Goal: Information Seeking & Learning: Check status

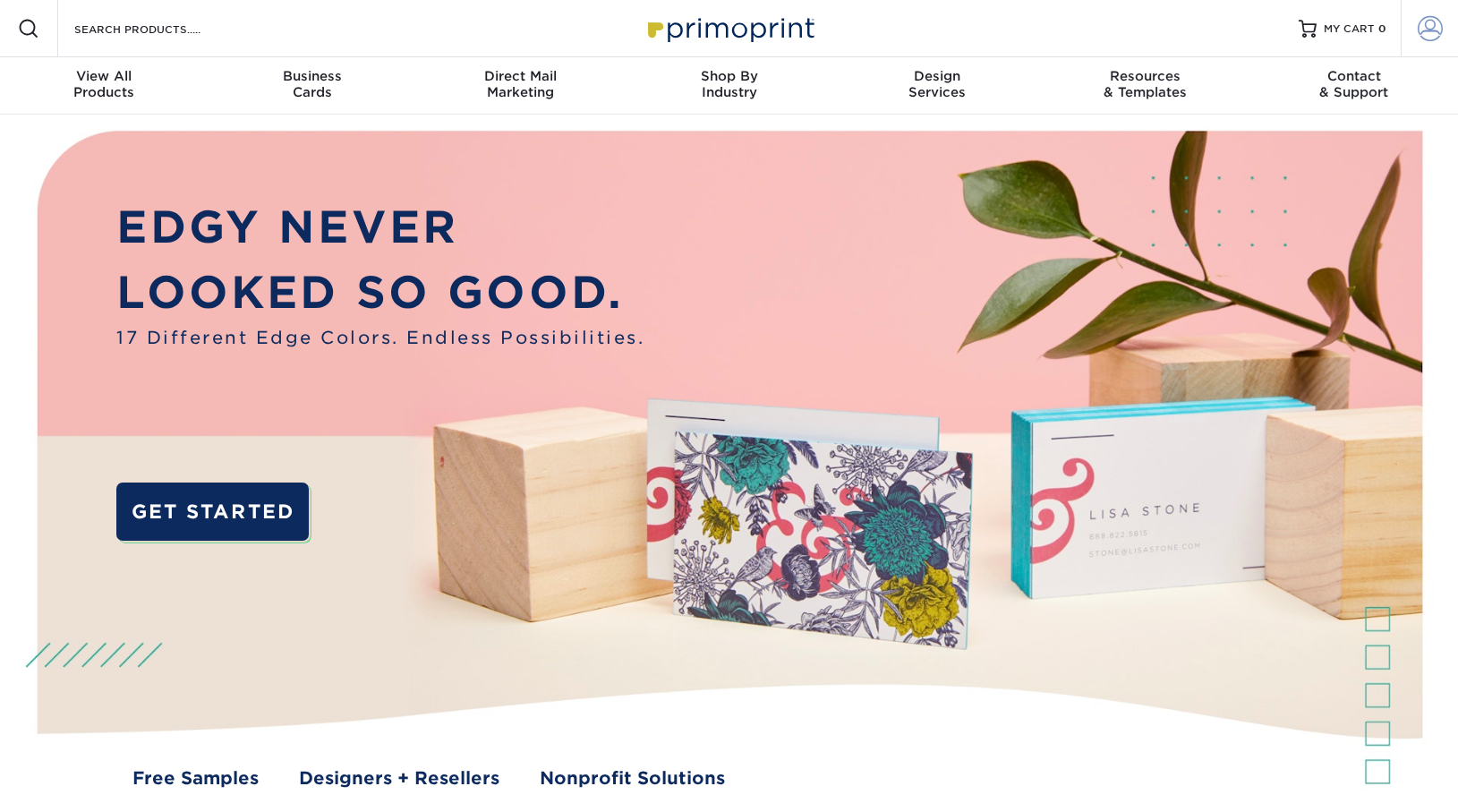
type input "[EMAIL_ADDRESS][DOMAIN_NAME]"
click at [1432, 30] on span at bounding box center [1431, 29] width 25 height 25
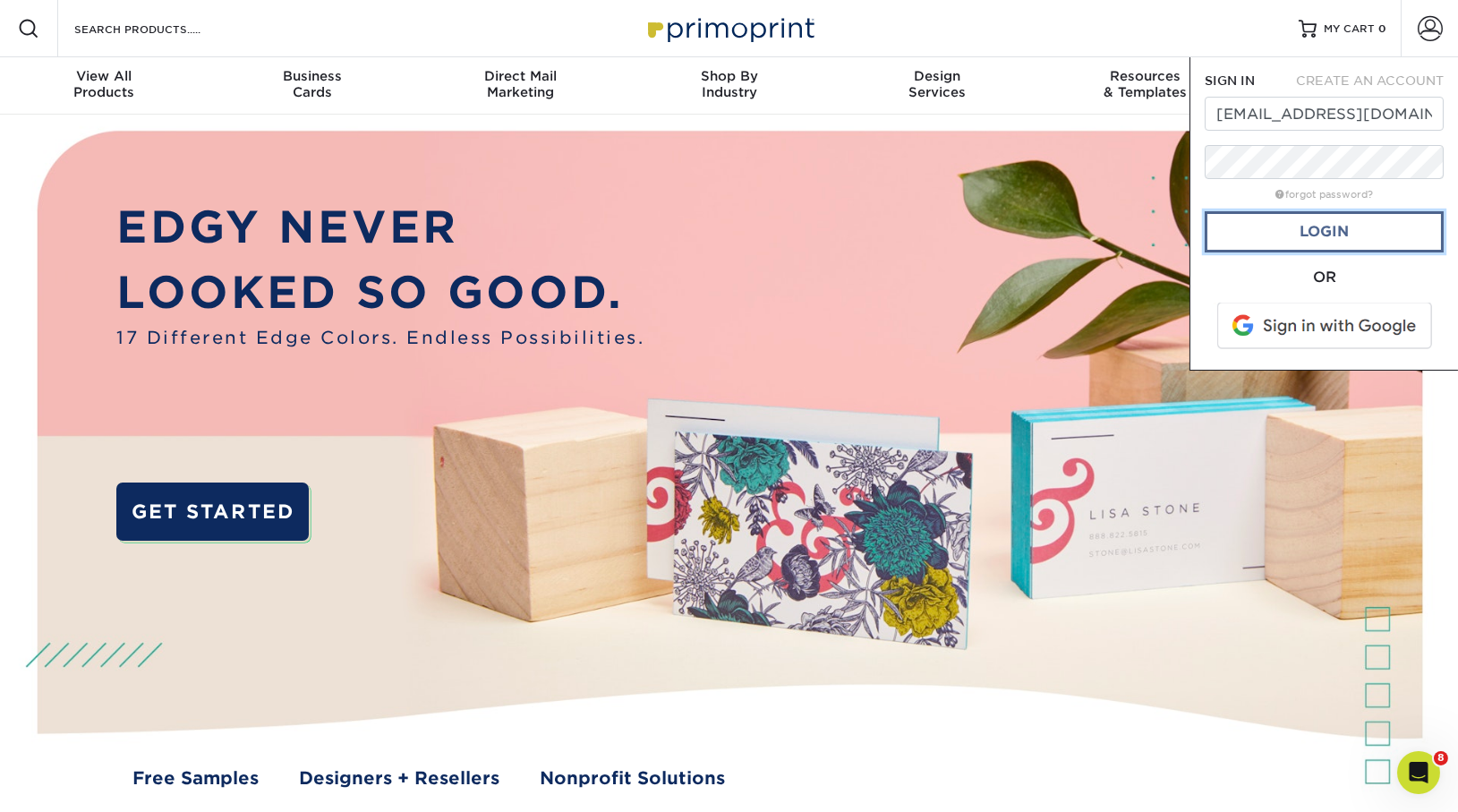
click at [1284, 228] on link "Login" at bounding box center [1324, 232] width 239 height 41
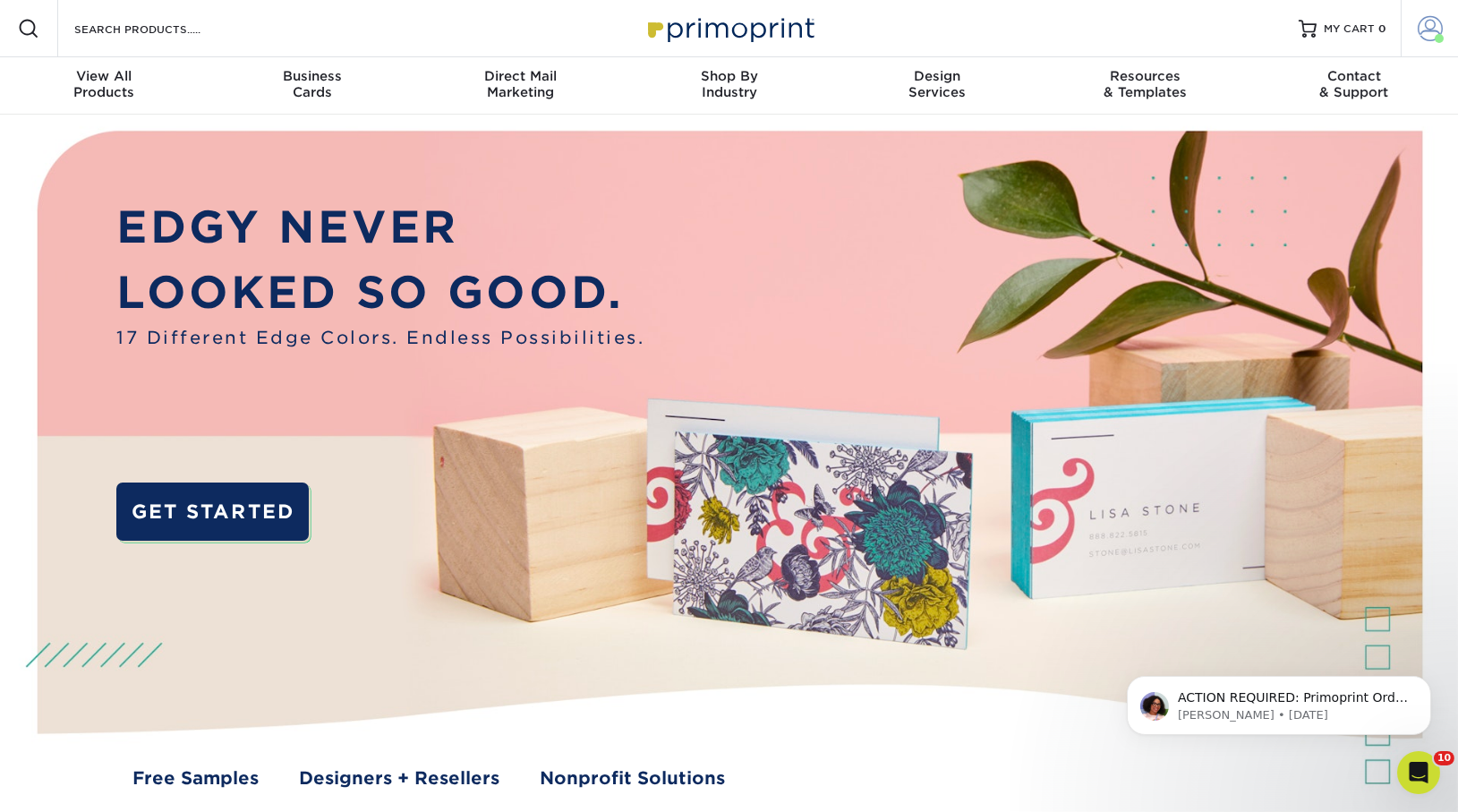
click at [1427, 27] on span at bounding box center [1431, 29] width 25 height 25
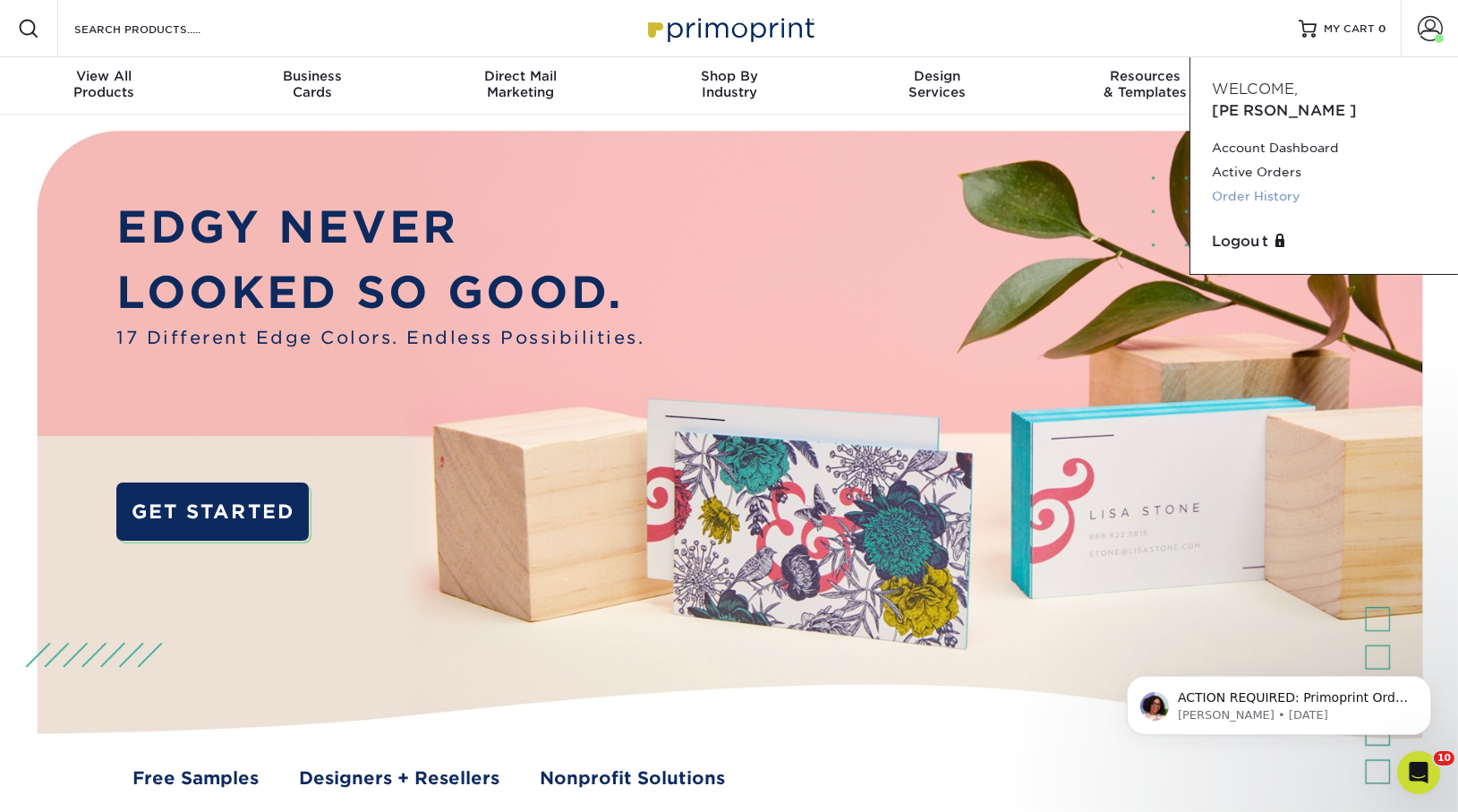
click at [1266, 185] on link "Order History" at bounding box center [1324, 196] width 224 height 24
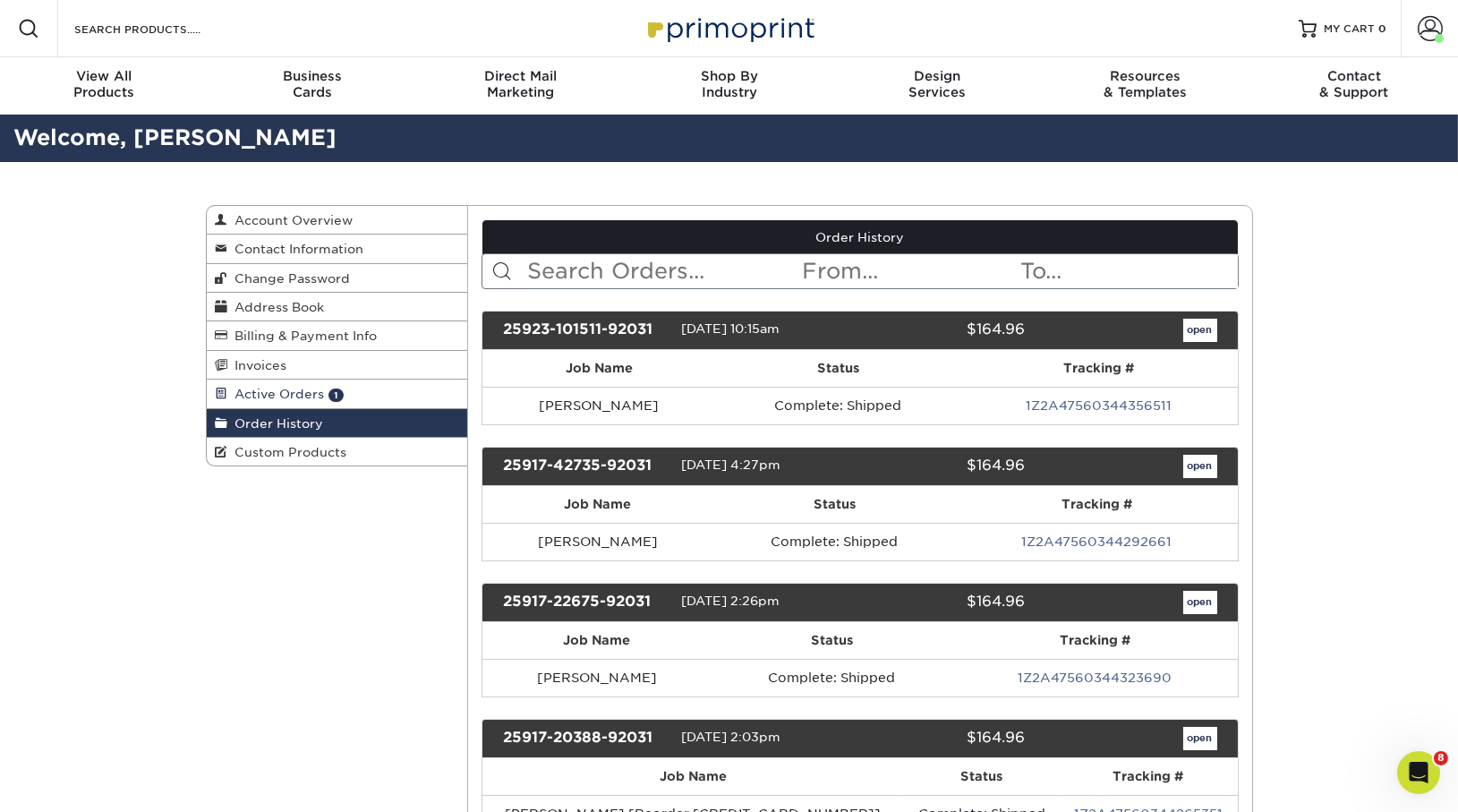
click at [303, 392] on span "Active Orders" at bounding box center [276, 393] width 96 height 14
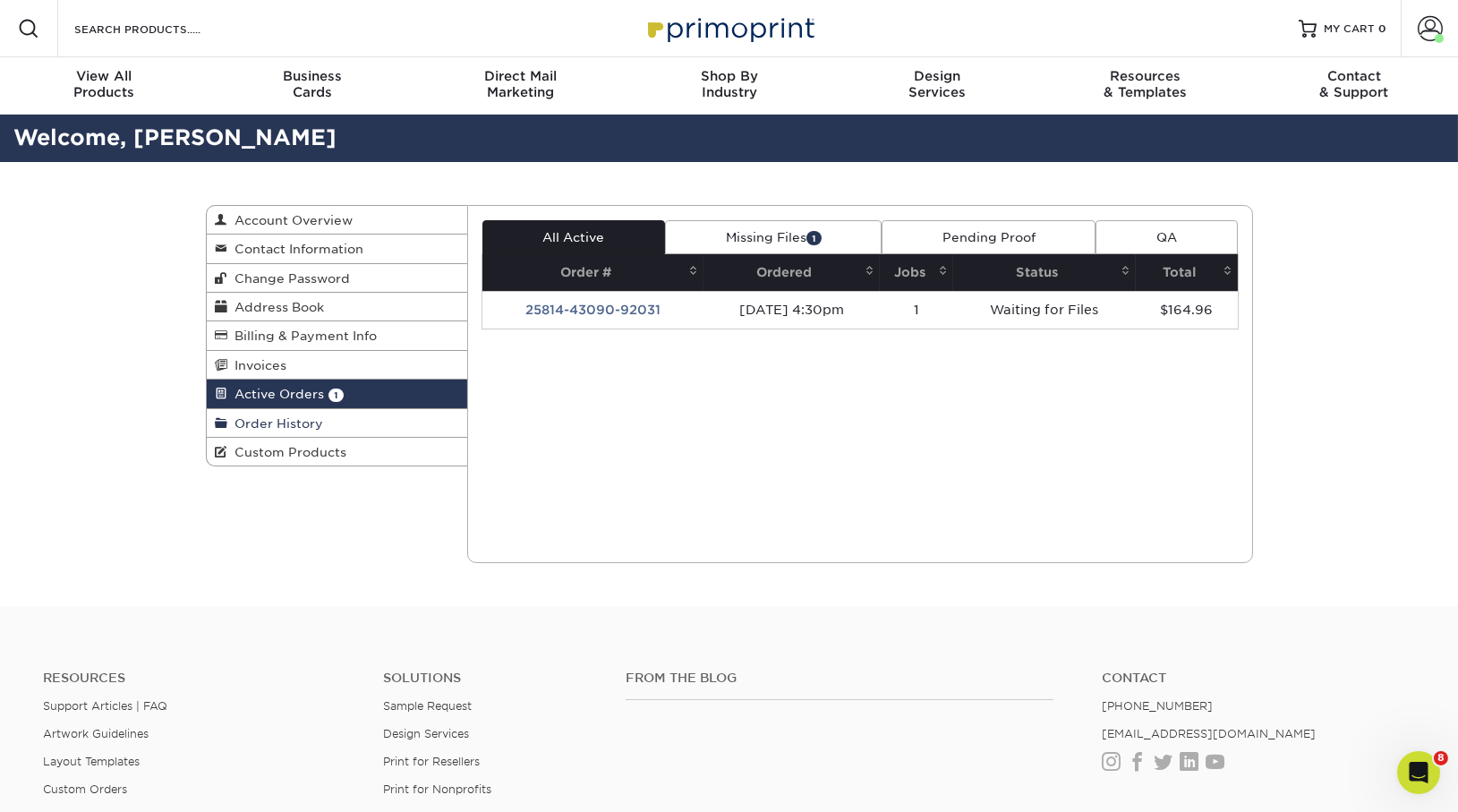
click at [305, 425] on span "Order History" at bounding box center [276, 423] width 96 height 14
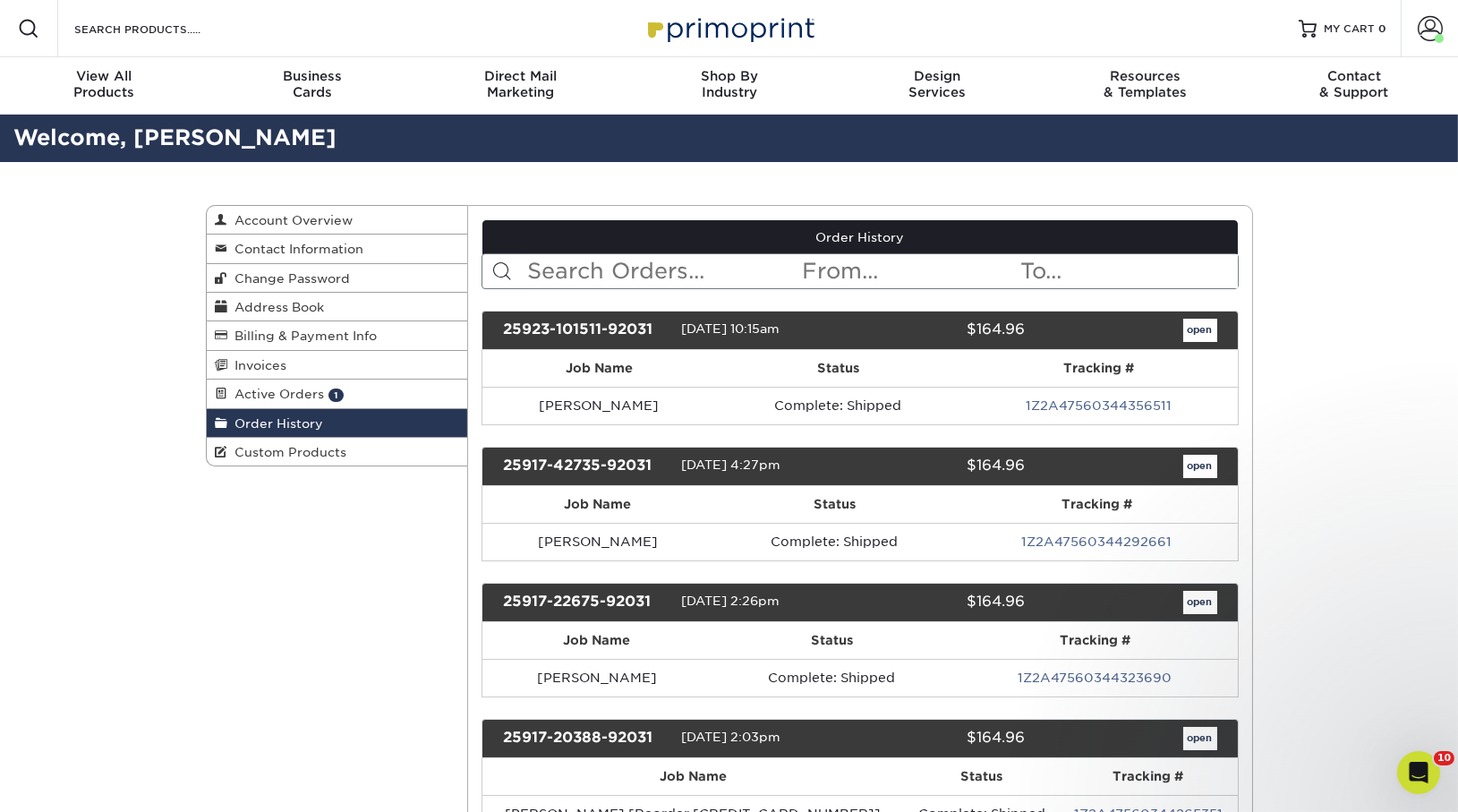
click at [573, 271] on input "text" at bounding box center [663, 270] width 275 height 34
click at [658, 272] on input "text" at bounding box center [663, 270] width 275 height 34
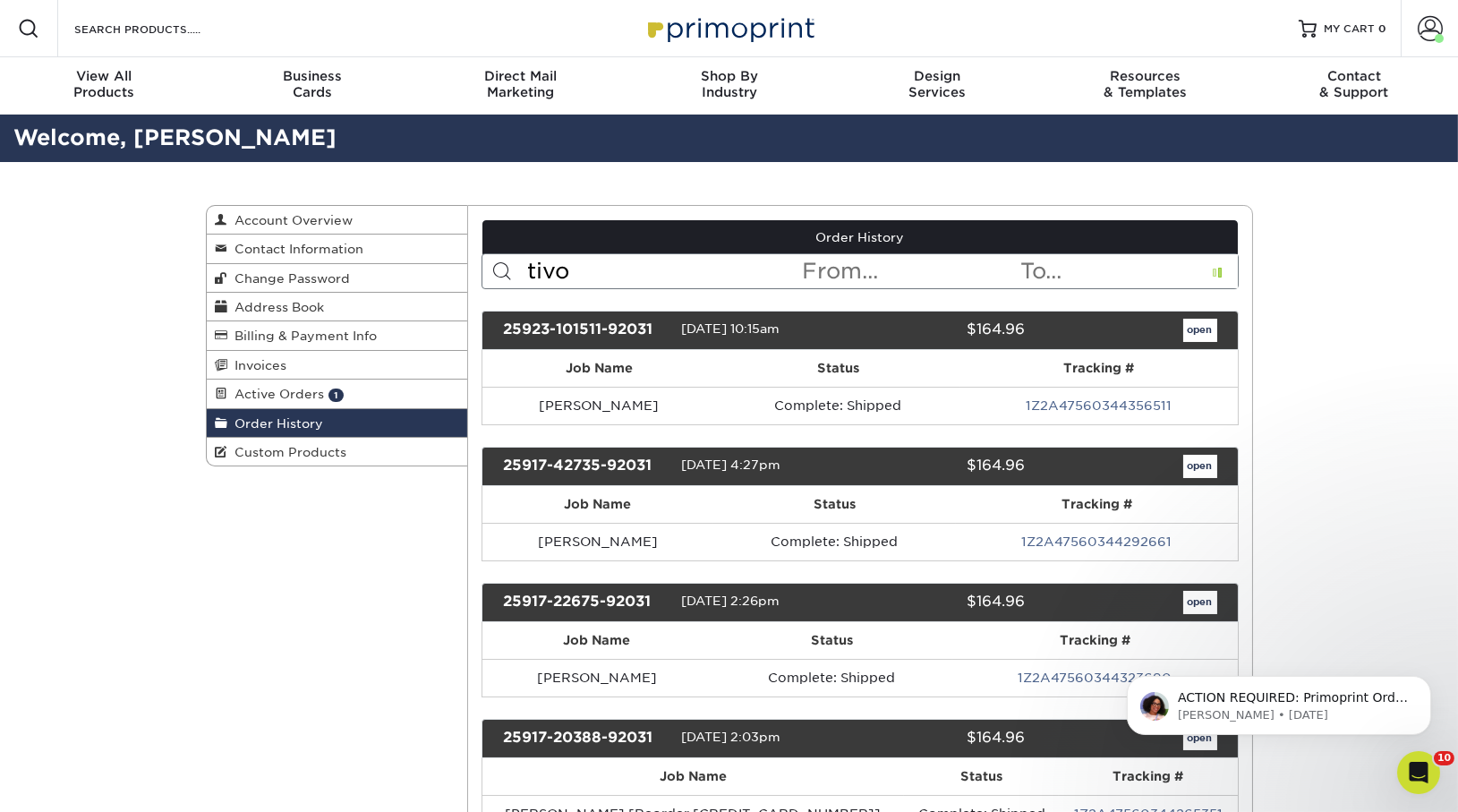
type input "tivo"
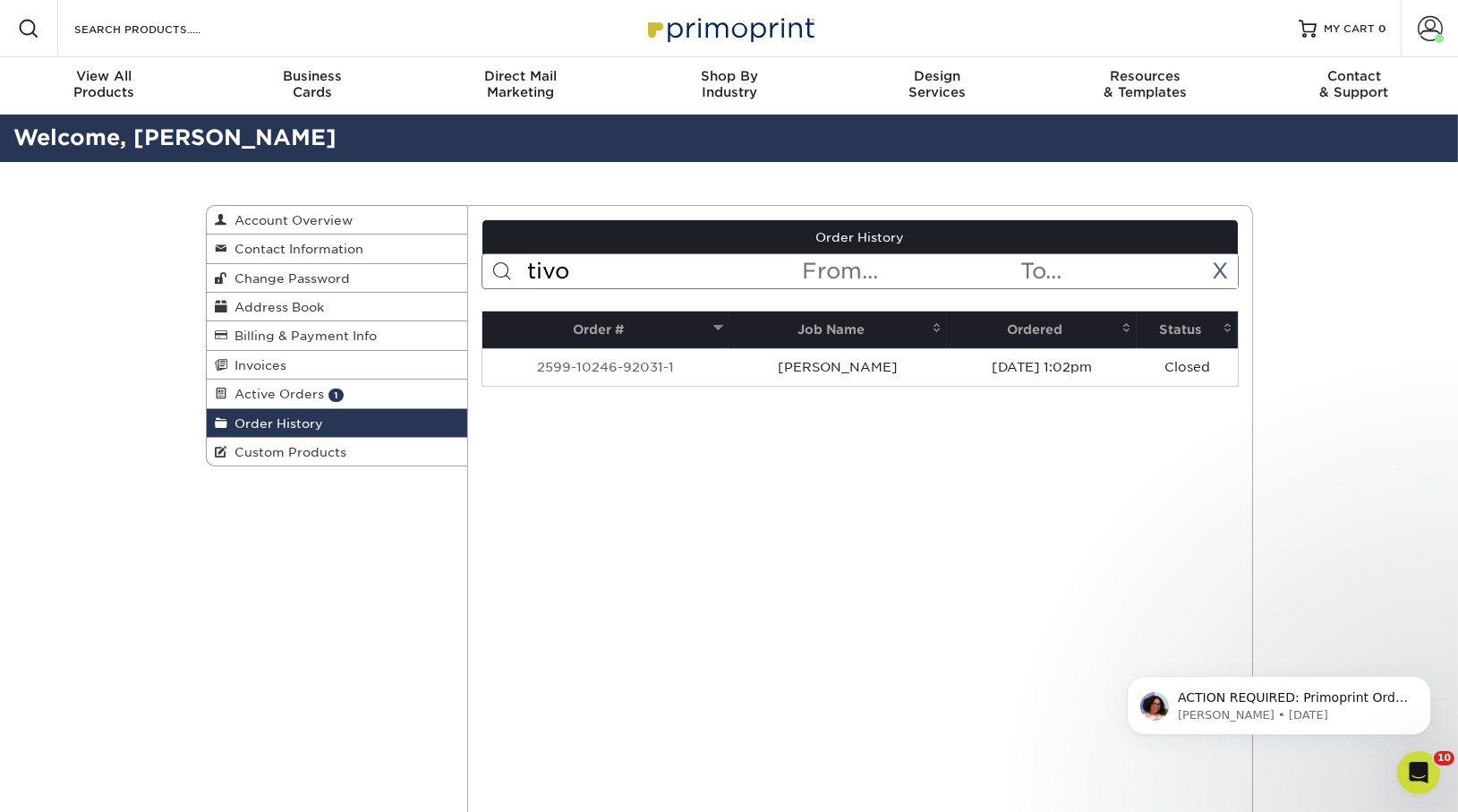
click at [1158, 323] on th "Status" at bounding box center [1187, 330] width 101 height 37
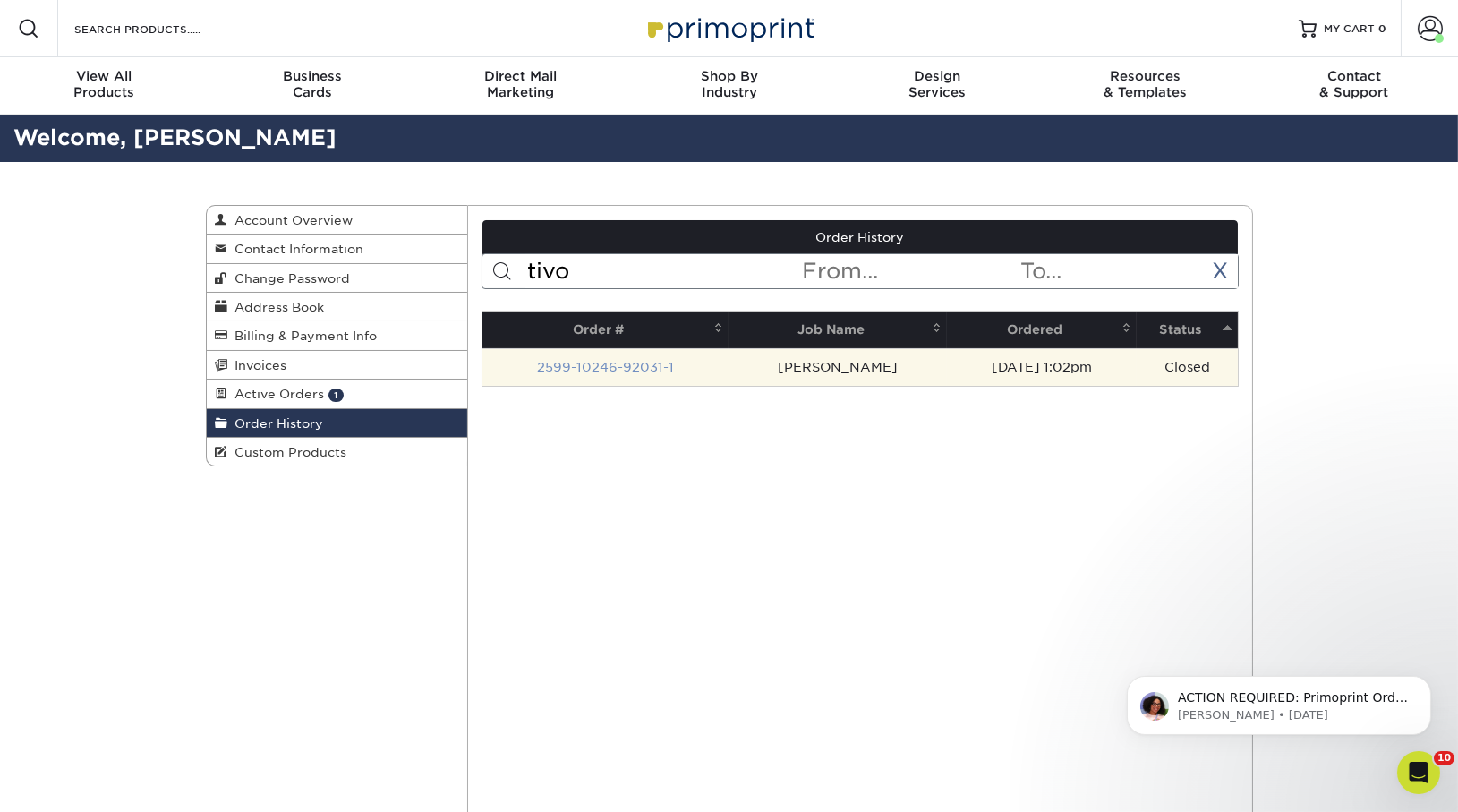
click at [627, 361] on link "2599-10246-92031-1" at bounding box center [605, 367] width 137 height 14
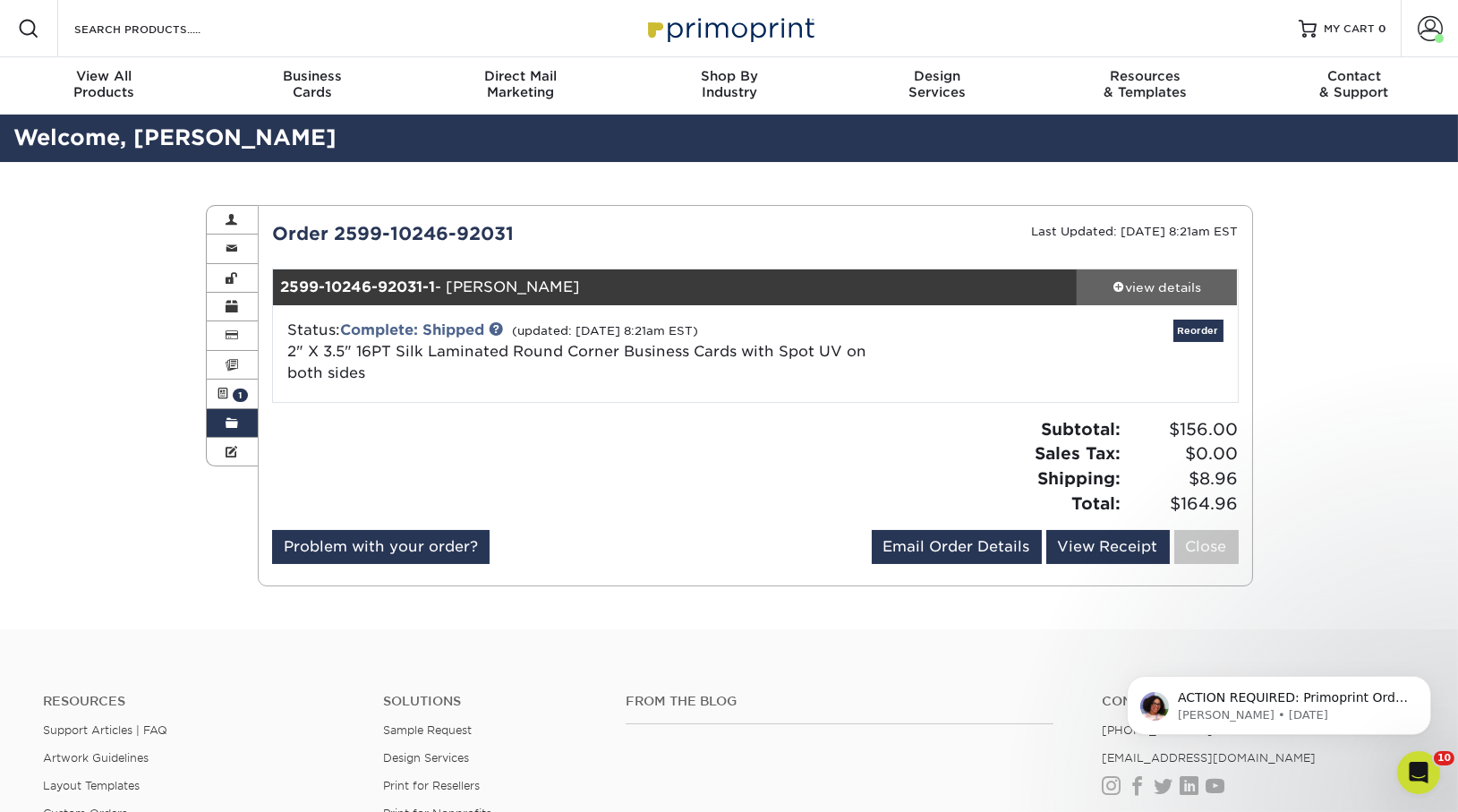
click at [1180, 278] on div "view details" at bounding box center [1157, 287] width 161 height 18
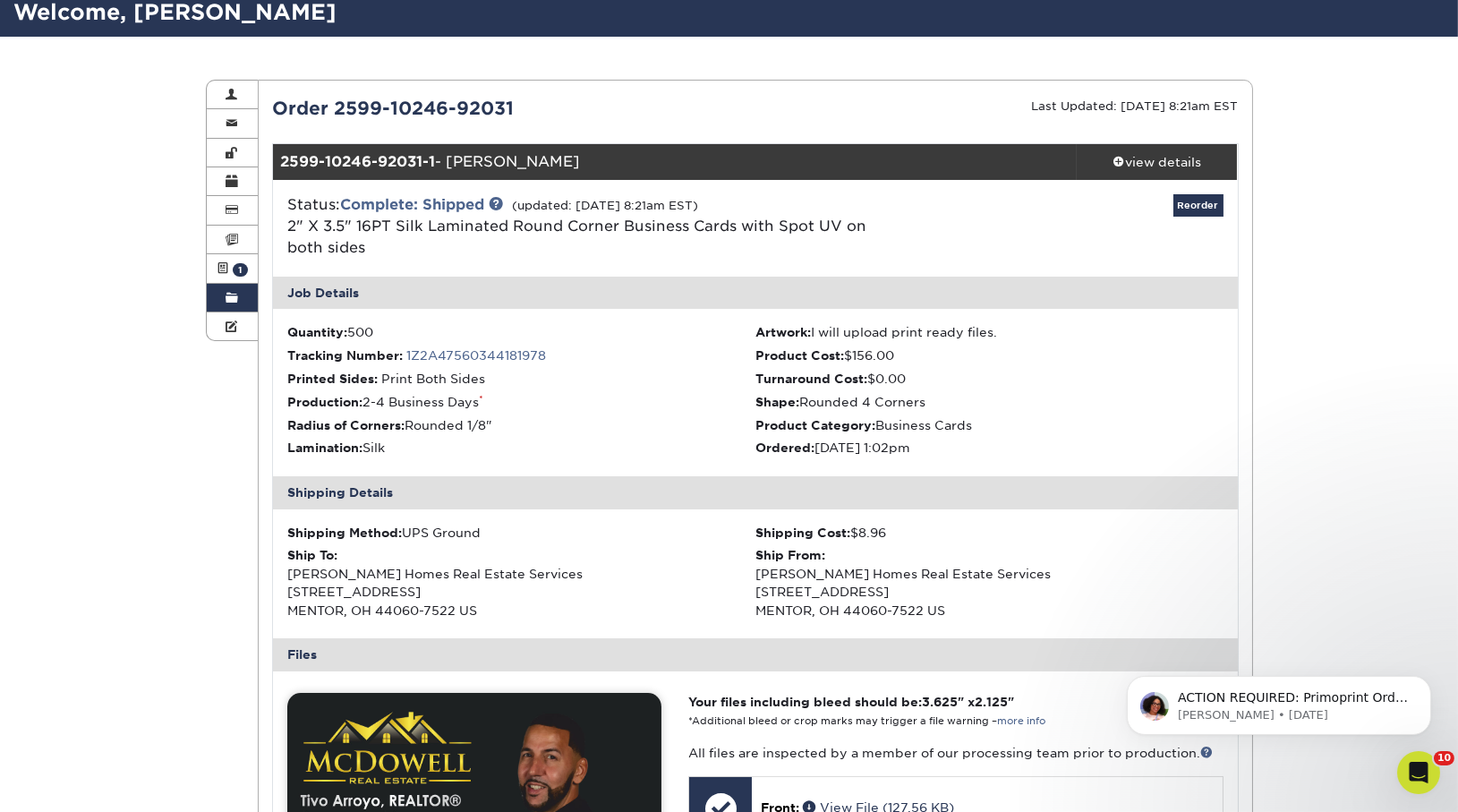
scroll to position [591, 0]
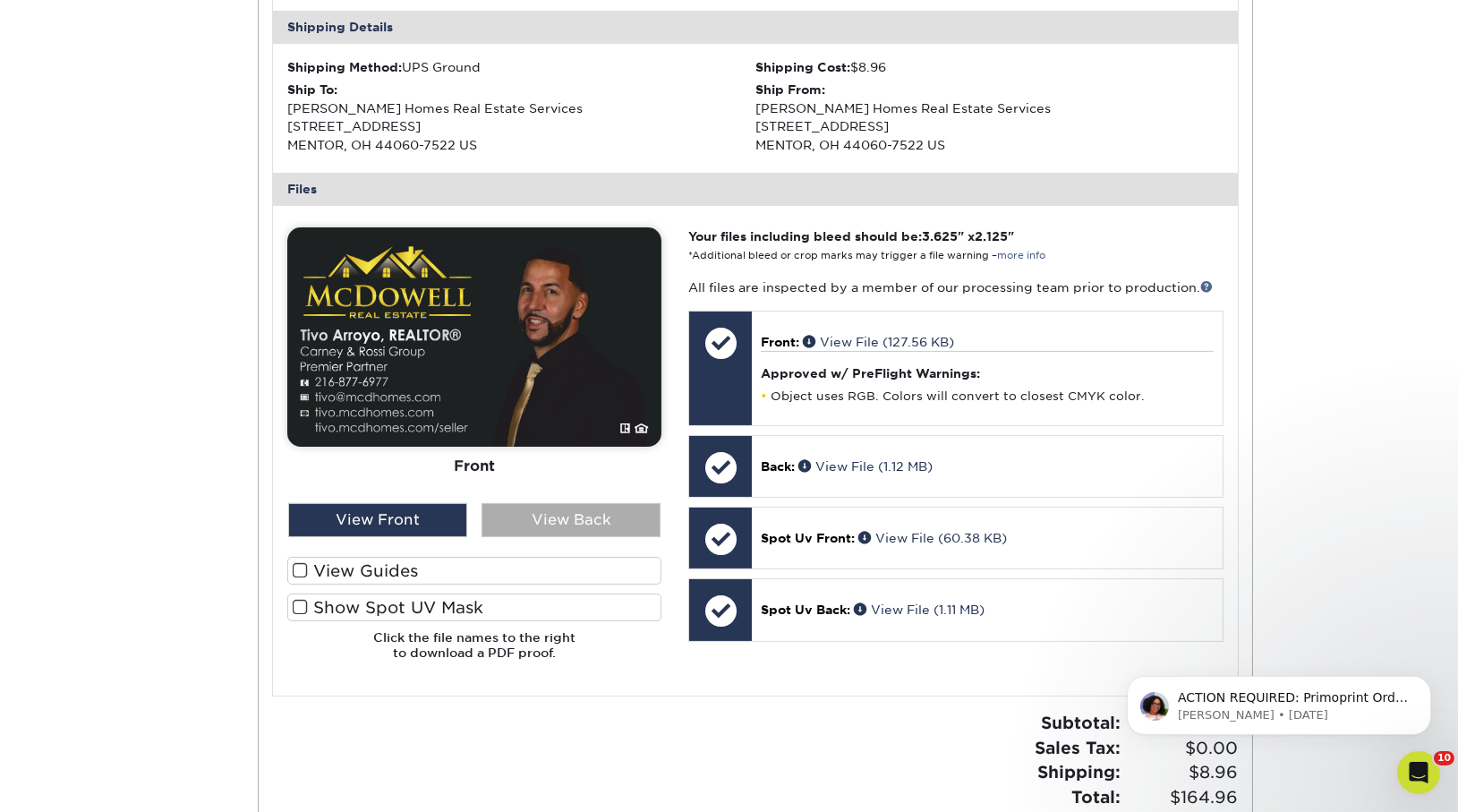
click at [579, 534] on div "View Back" at bounding box center [571, 520] width 179 height 34
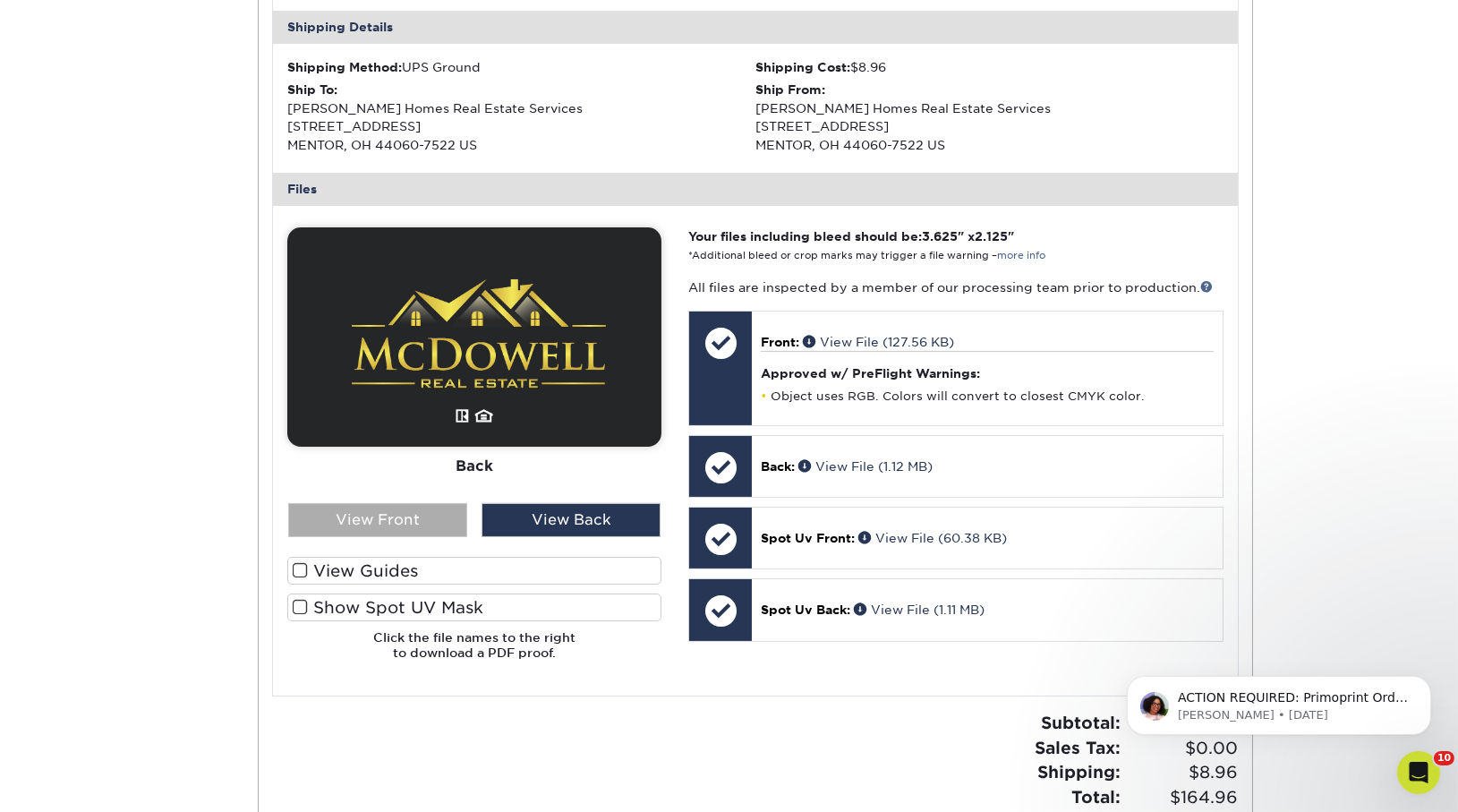
click at [426, 523] on div "View Front" at bounding box center [378, 520] width 179 height 34
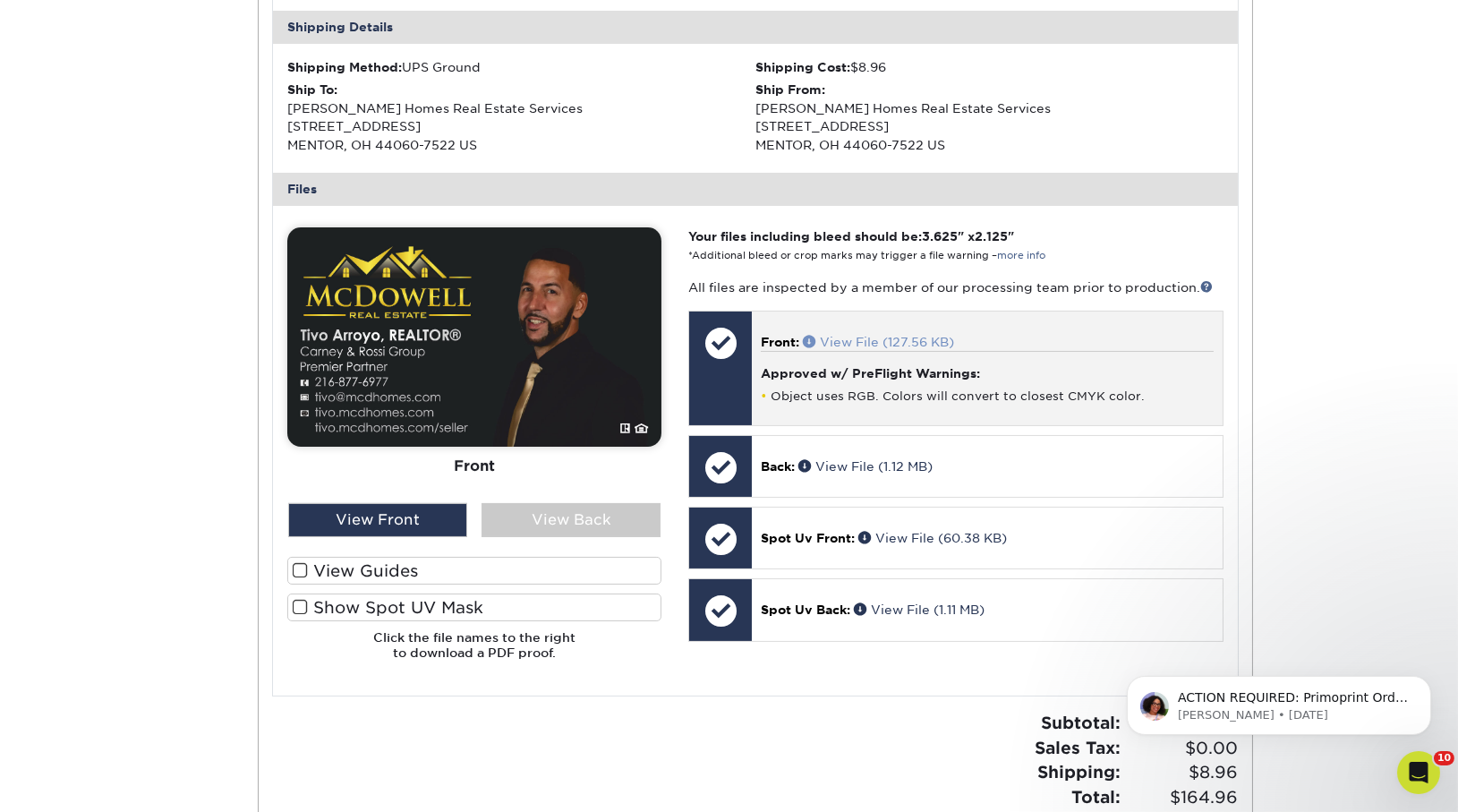
click at [905, 341] on link "View File (127.56 KB)" at bounding box center [878, 342] width 151 height 14
